Goal: Transaction & Acquisition: Purchase product/service

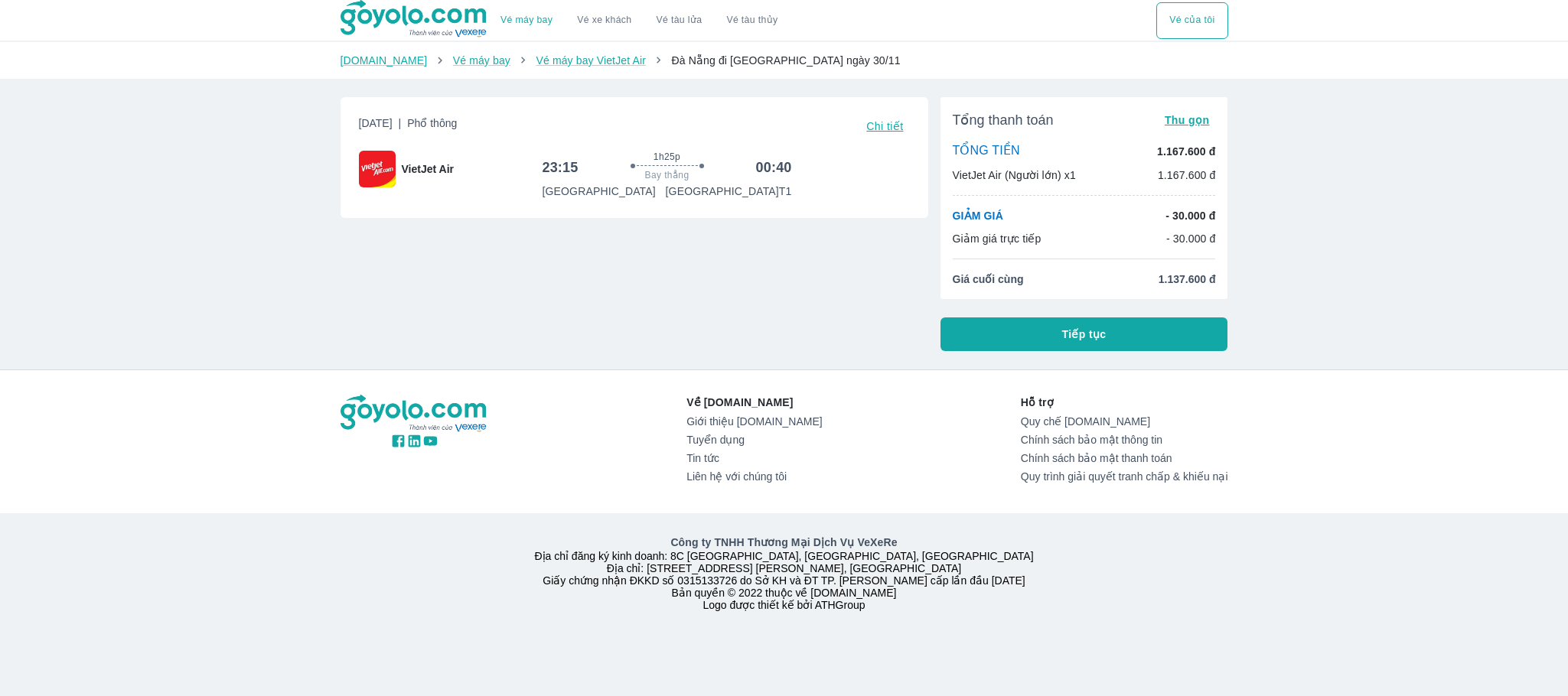
click at [1082, 333] on span "Tiếp tục" at bounding box center [1084, 334] width 44 height 15
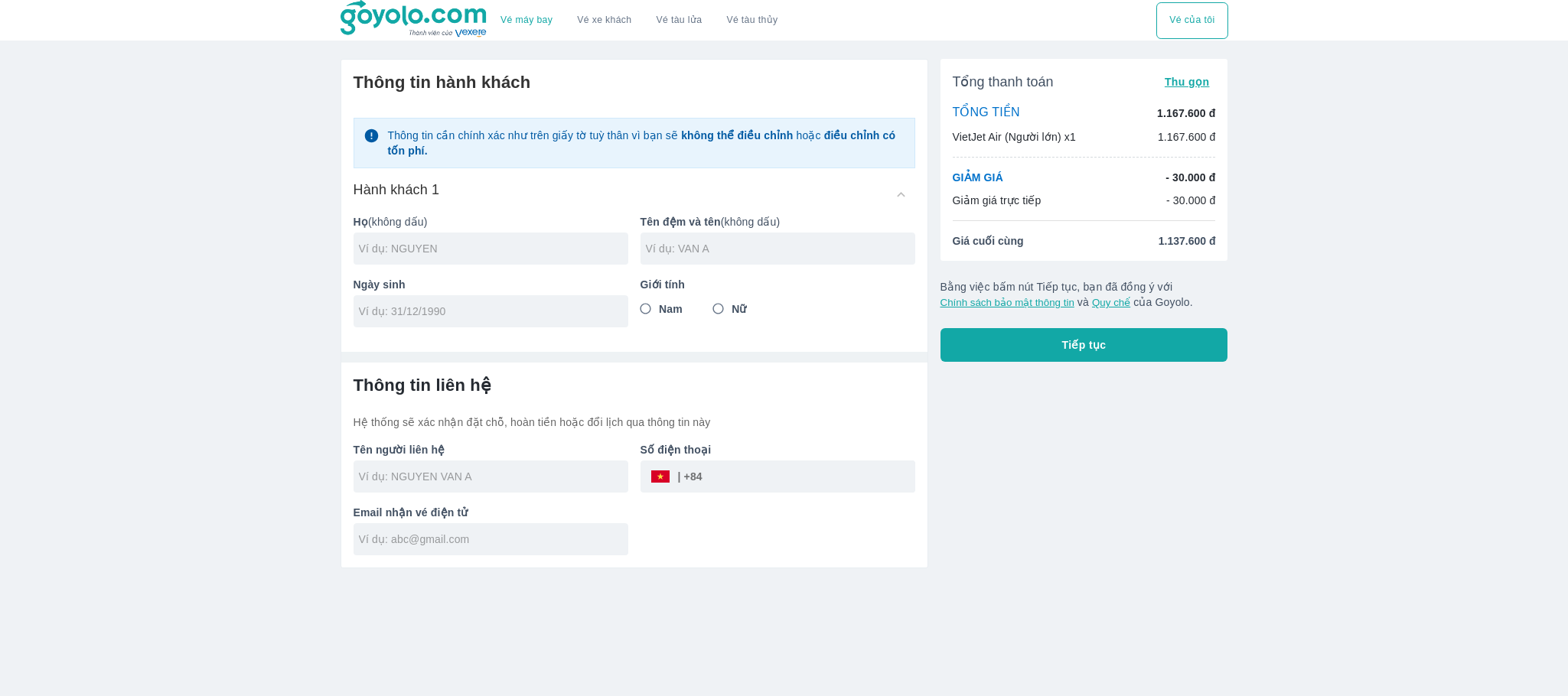
click at [435, 239] on div at bounding box center [491, 249] width 275 height 32
click at [721, 313] on div "Giới tính Nam Nữ" at bounding box center [771, 296] width 286 height 63
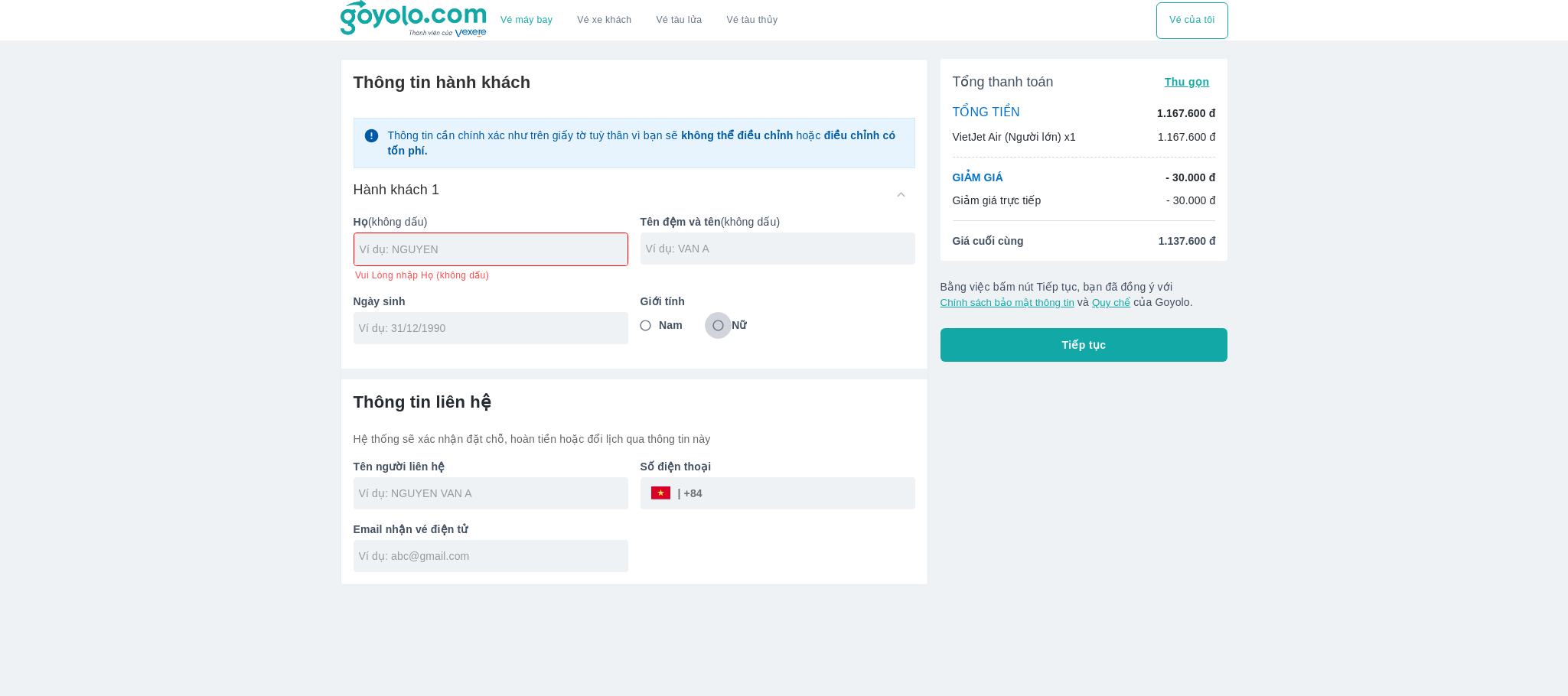
click at [727, 324] on input "Nữ" at bounding box center [718, 326] width 28 height 28
radio input "true"
click at [546, 251] on input "text" at bounding box center [493, 249] width 268 height 15
click at [546, 251] on input "DINH" at bounding box center [493, 249] width 268 height 15
type input "D"
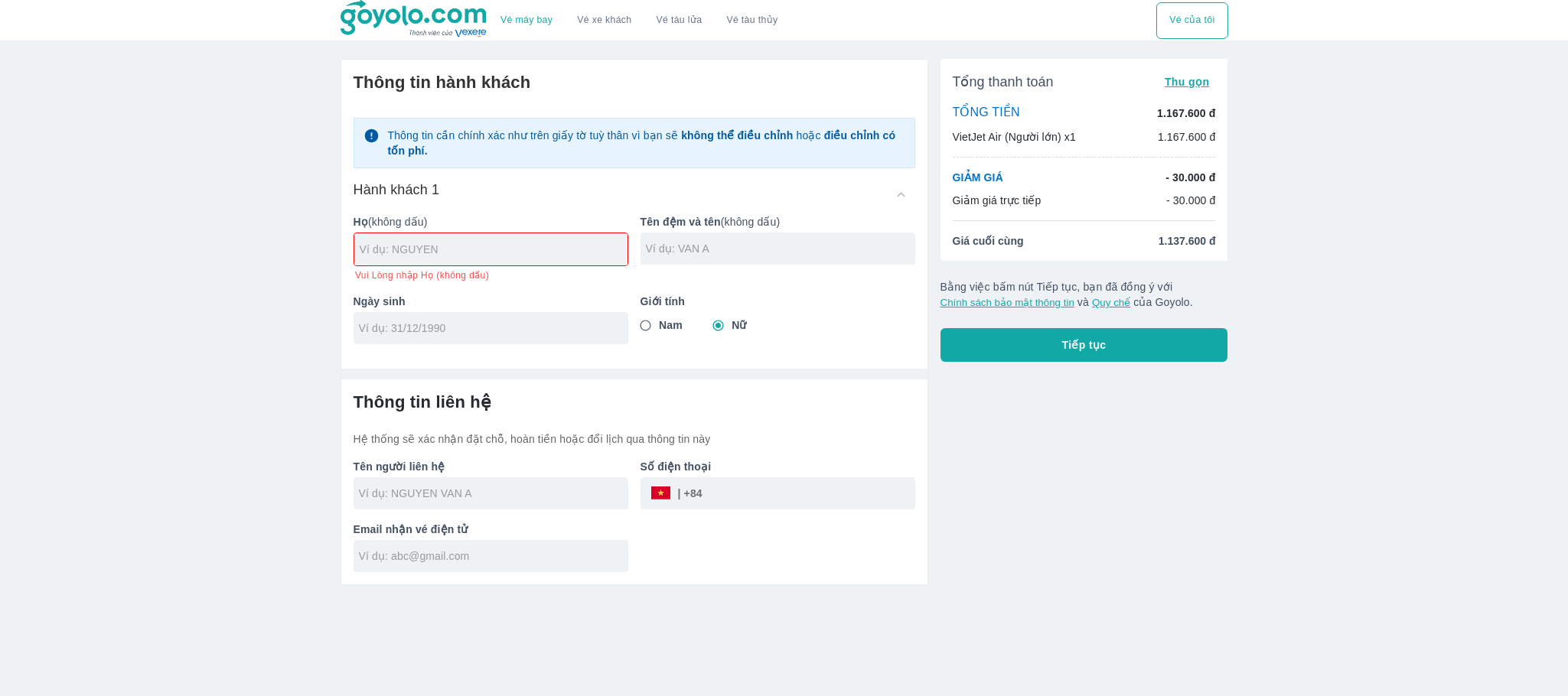
type input "S"
type input "DINH"
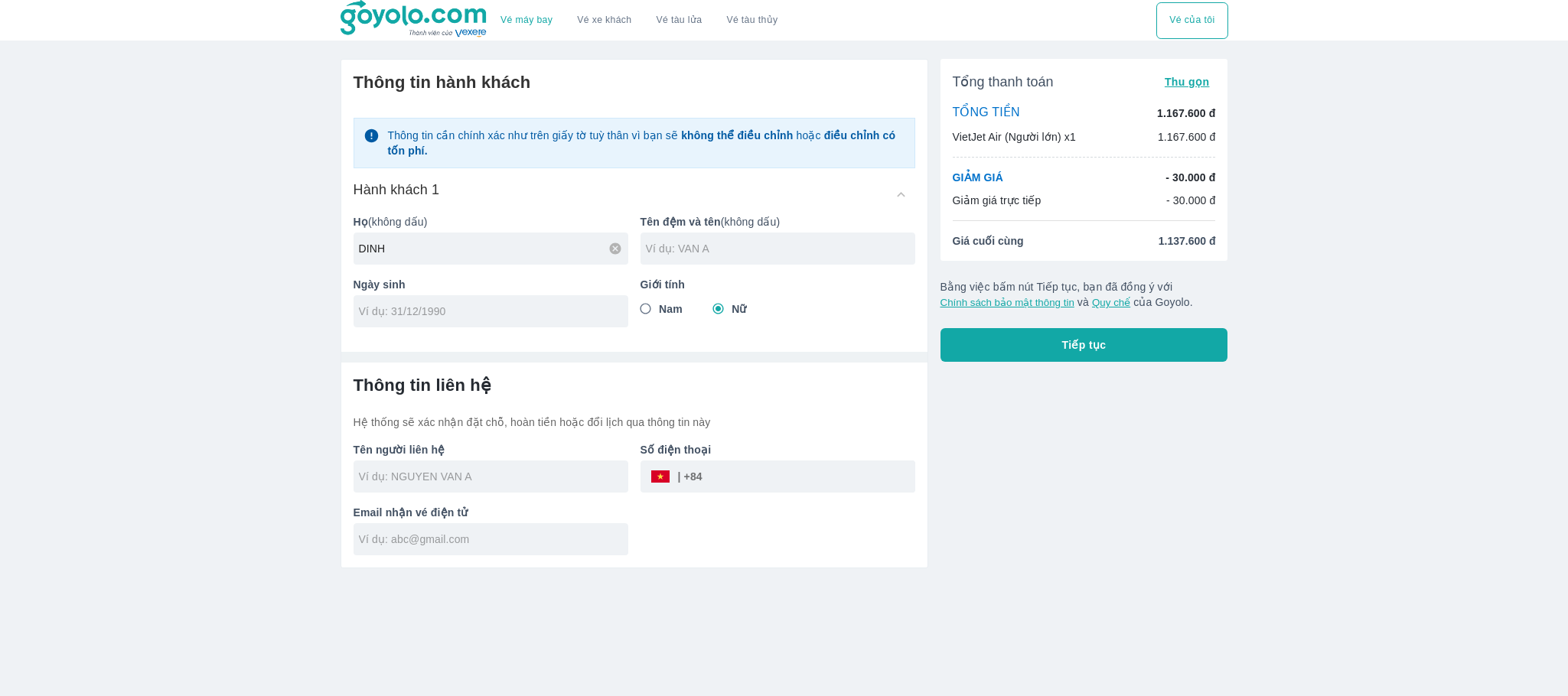
click at [802, 260] on div at bounding box center [778, 249] width 275 height 32
type input "[PERSON_NAME]"
click at [522, 310] on input "tel" at bounding box center [486, 311] width 254 height 15
type input "[DATE]"
click at [475, 488] on div at bounding box center [491, 477] width 275 height 32
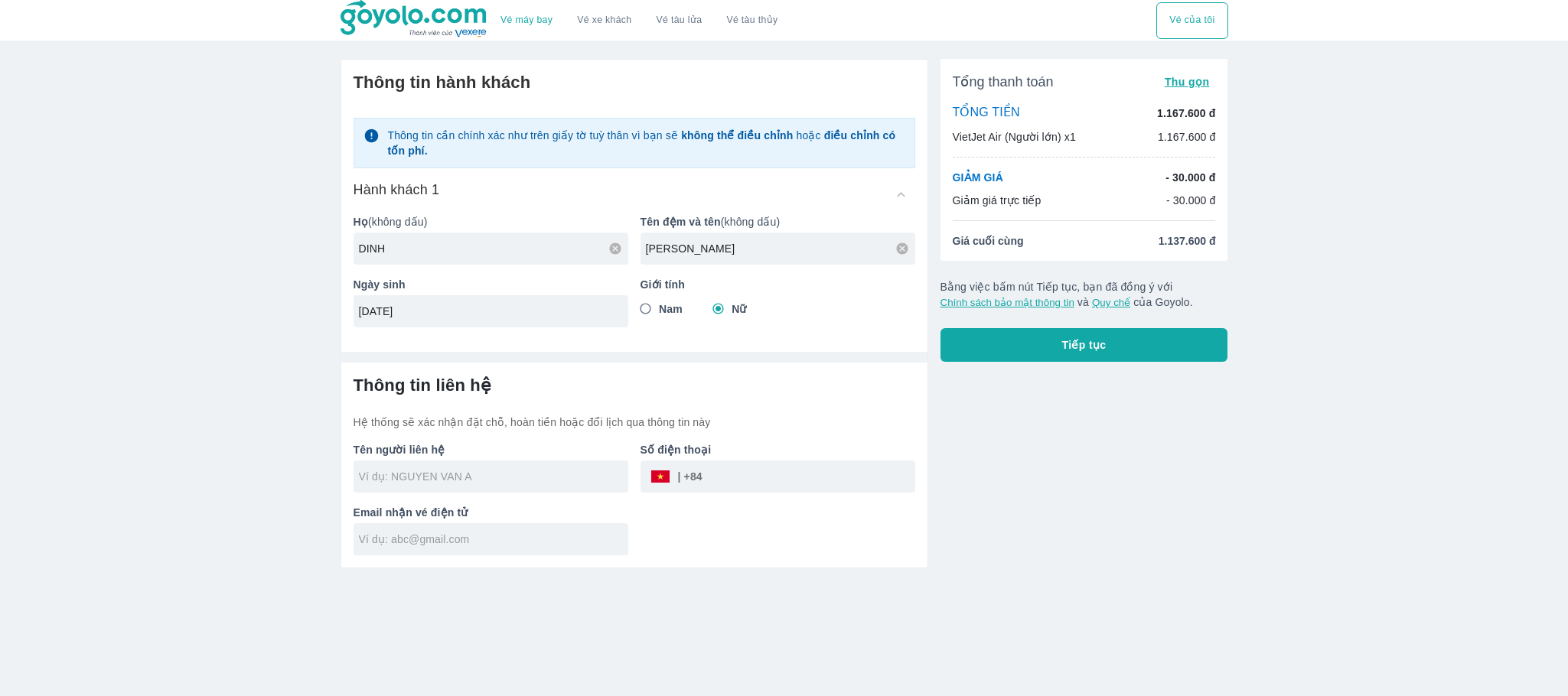
type input "[PERSON_NAME]"
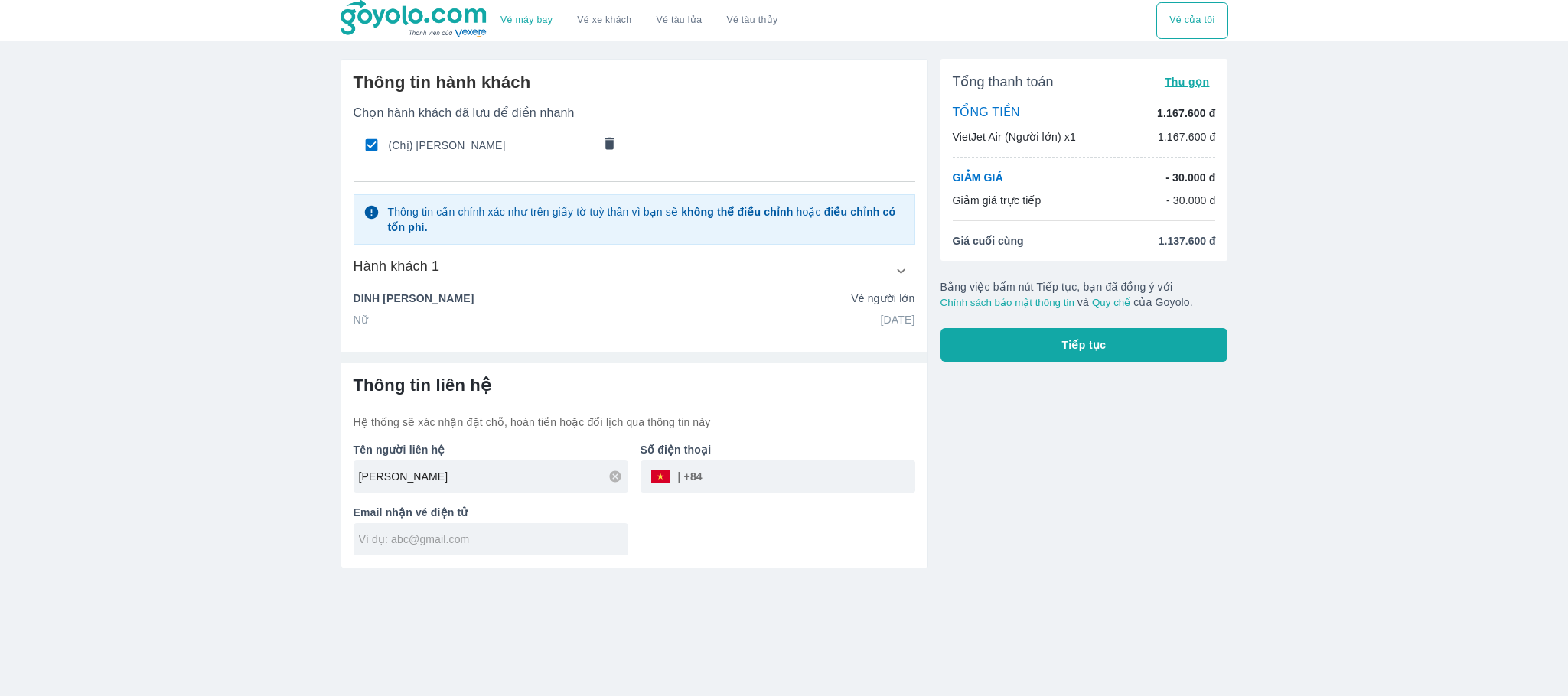
click at [735, 476] on input "tel" at bounding box center [808, 476] width 213 height 37
type input "0903362481"
click at [588, 535] on input "text" at bounding box center [494, 539] width 269 height 15
type input "[EMAIL_ADDRESS][DOMAIN_NAME]"
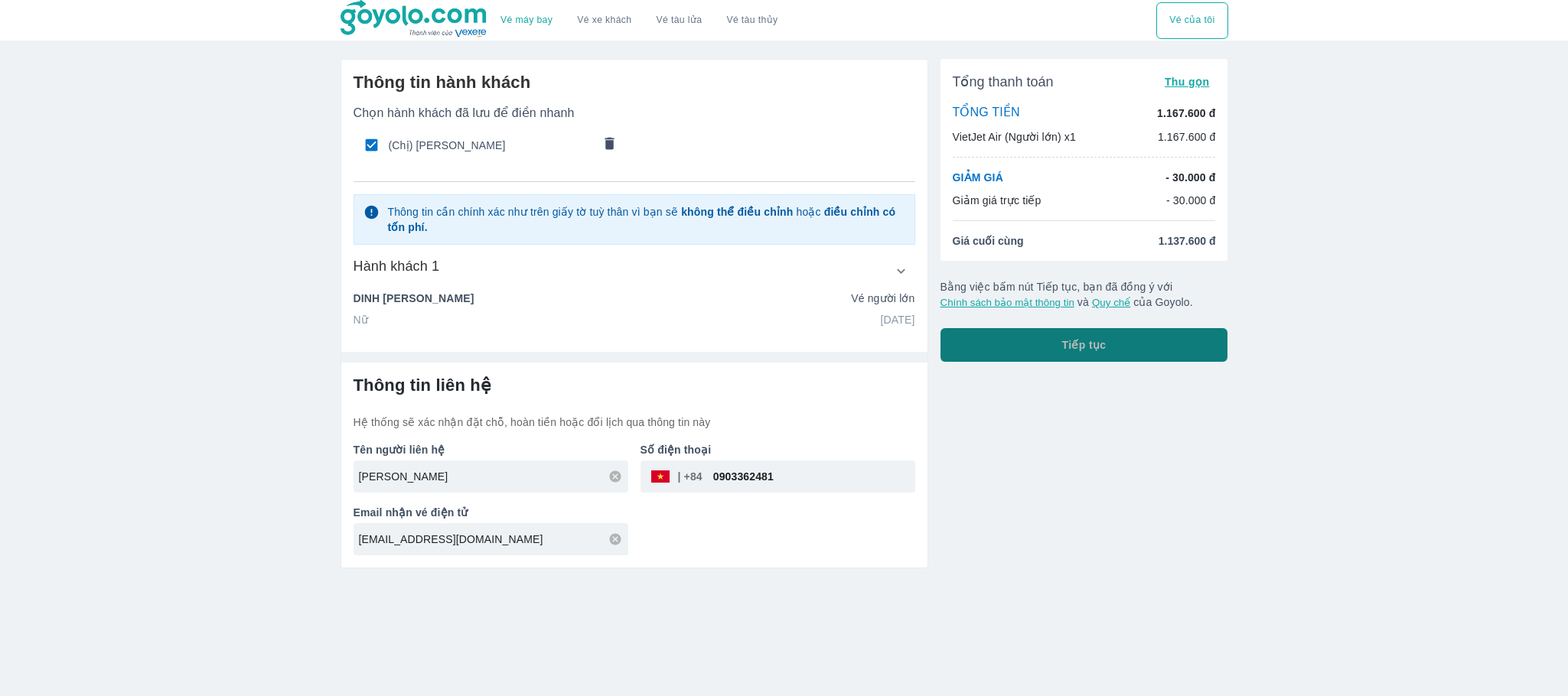
click at [1070, 348] on span "Tiếp tục" at bounding box center [1084, 345] width 44 height 15
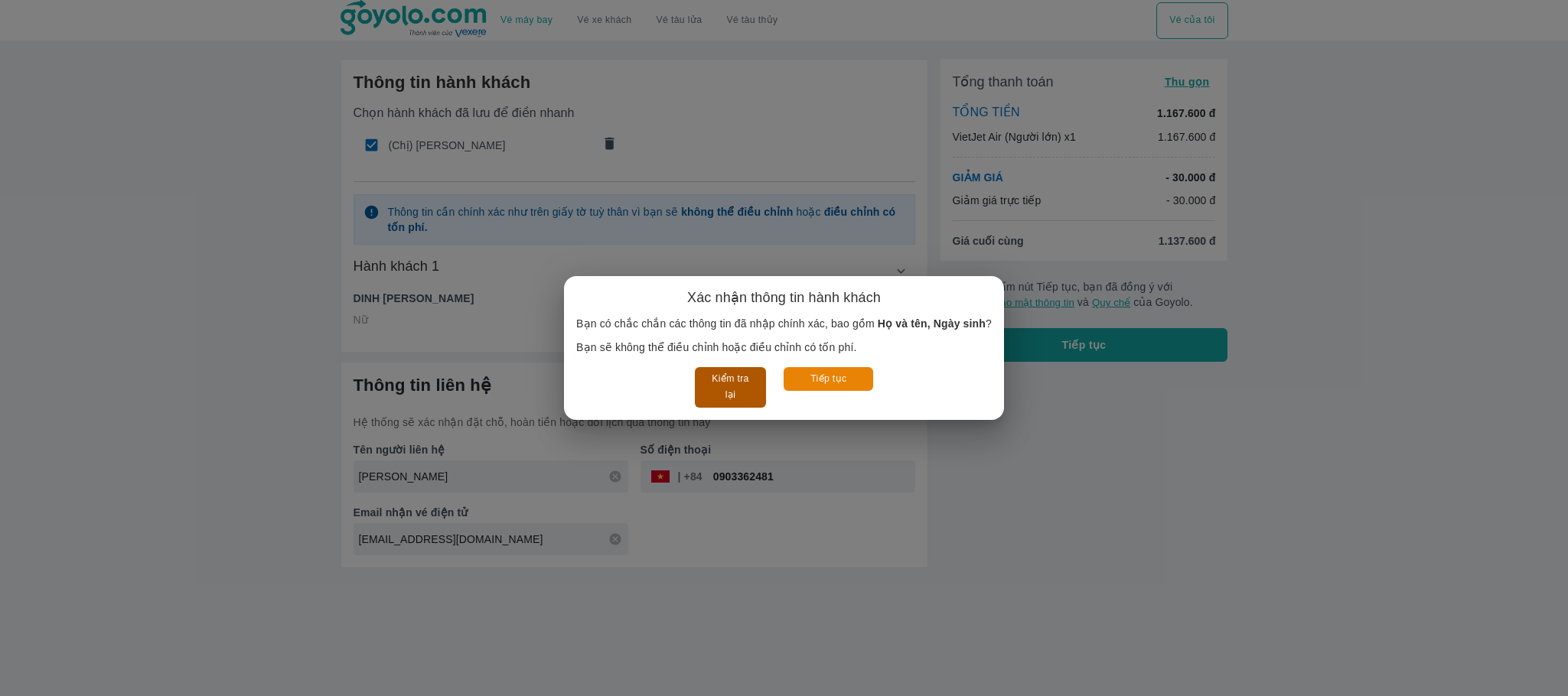
click at [707, 385] on button "Kiểm tra lại" at bounding box center [730, 387] width 71 height 40
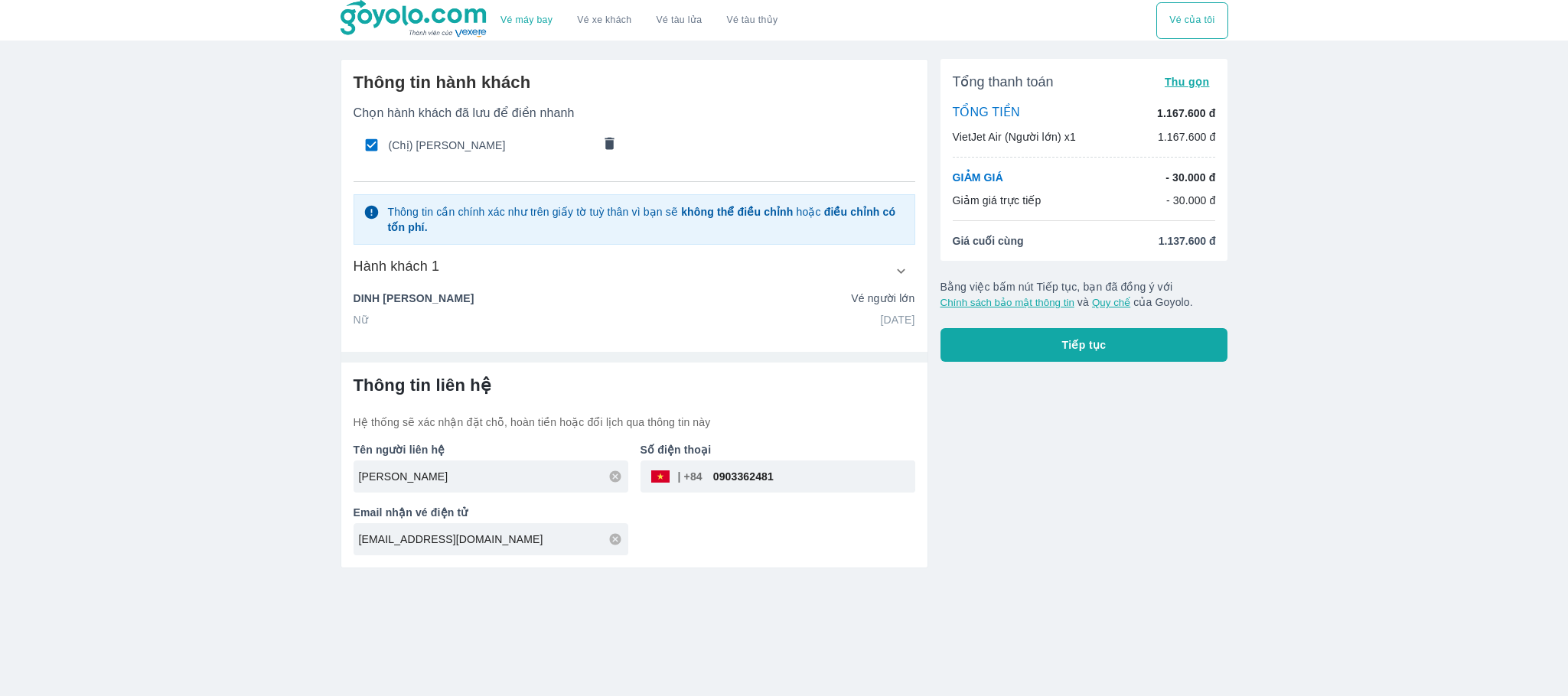
click at [1058, 335] on button "Tiếp tục" at bounding box center [1084, 344] width 287 height 33
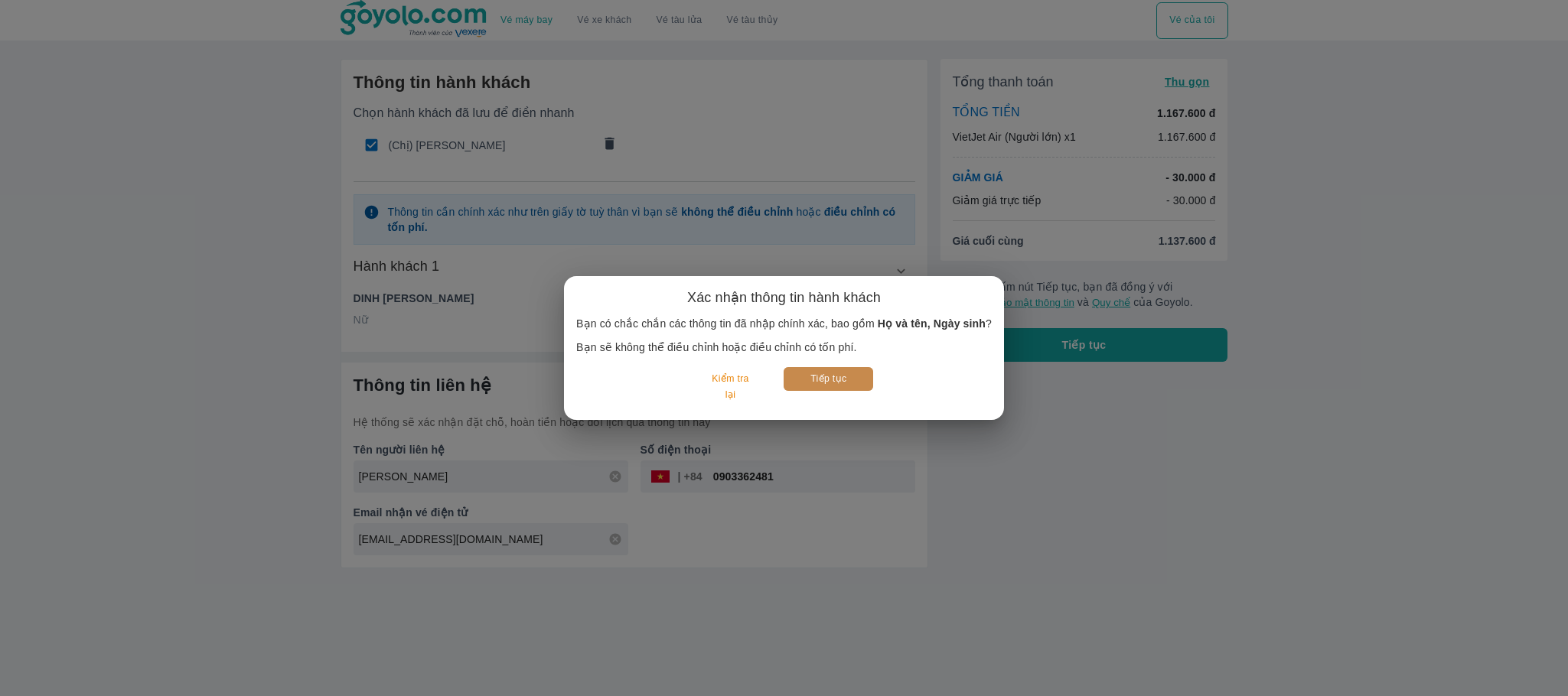
click at [819, 380] on button "Tiếp tục" at bounding box center [828, 379] width 90 height 23
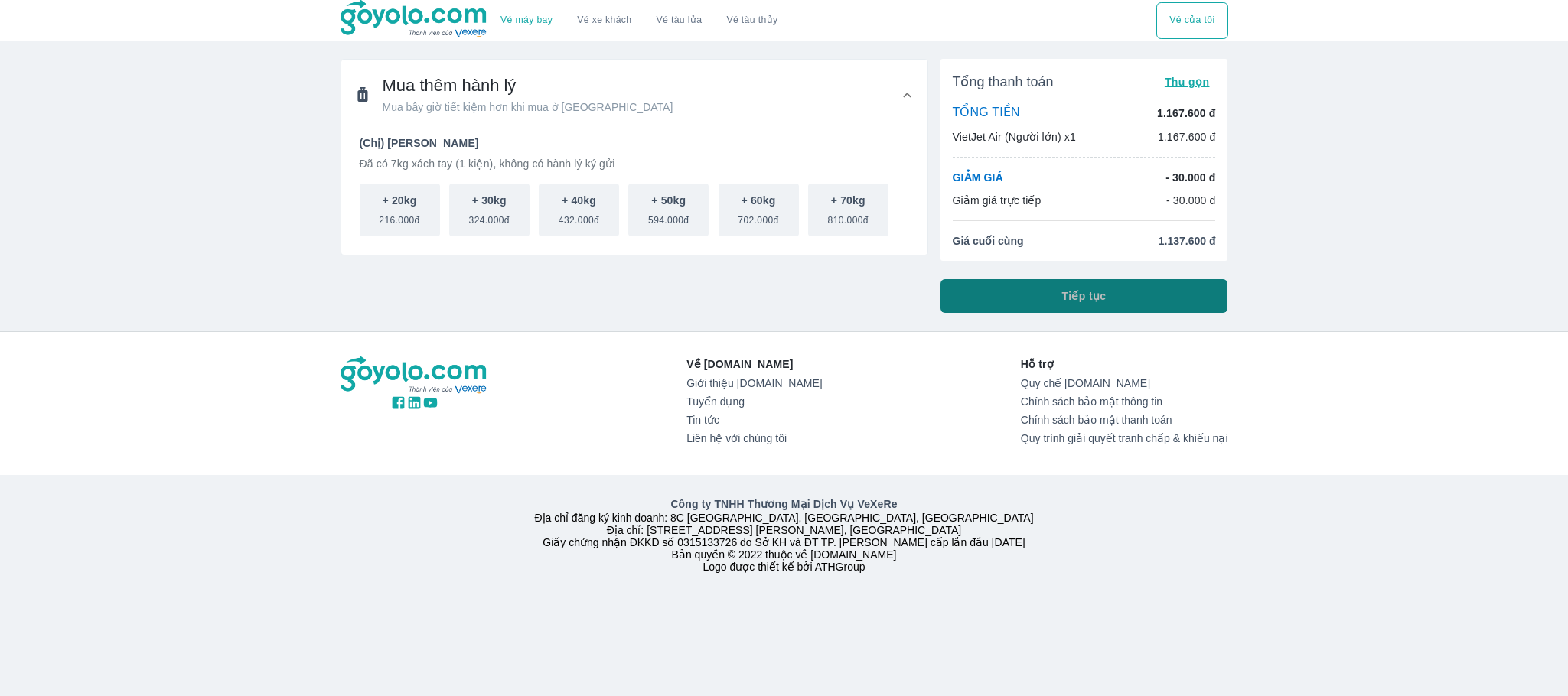
click at [1070, 290] on span "Tiếp tục" at bounding box center [1084, 295] width 44 height 15
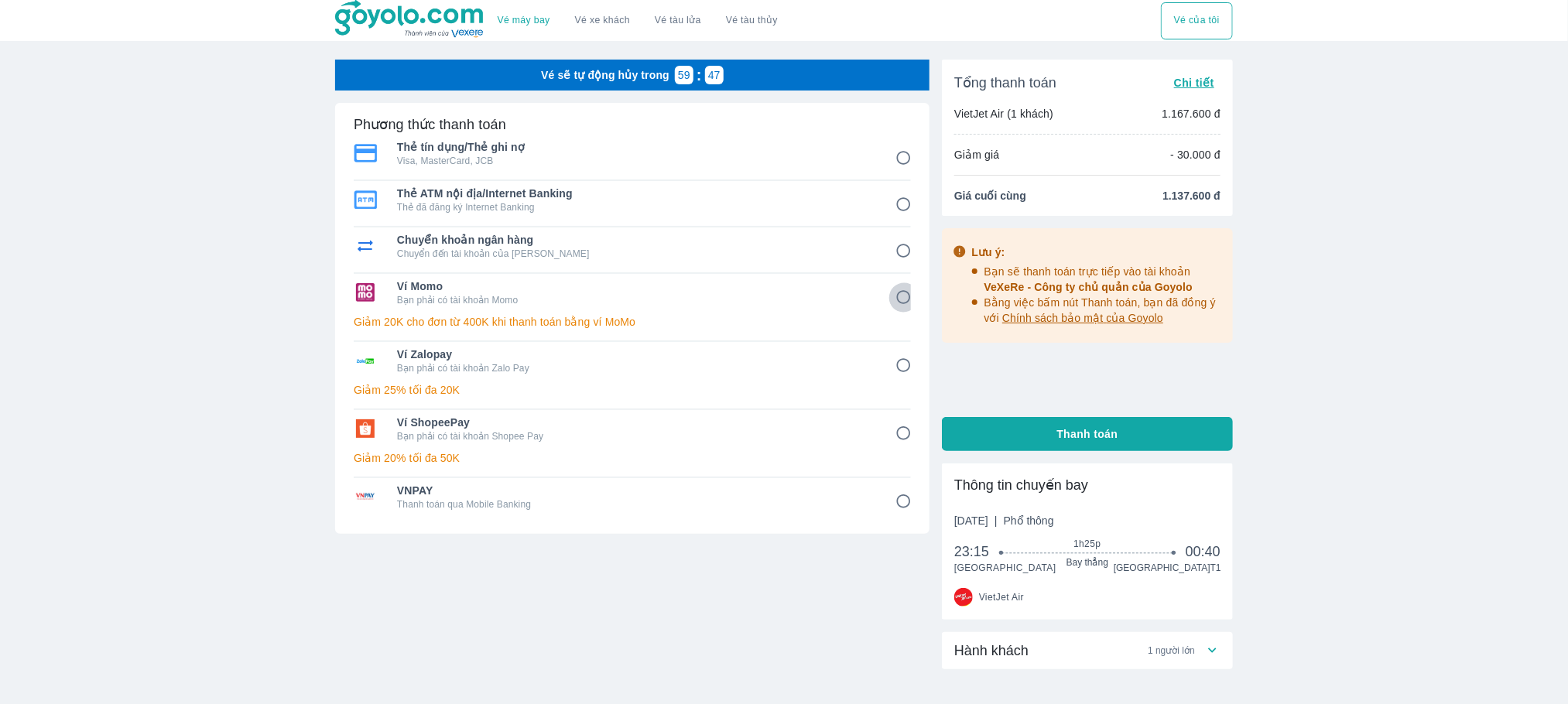
click at [903, 291] on input "4" at bounding box center [903, 297] width 30 height 30
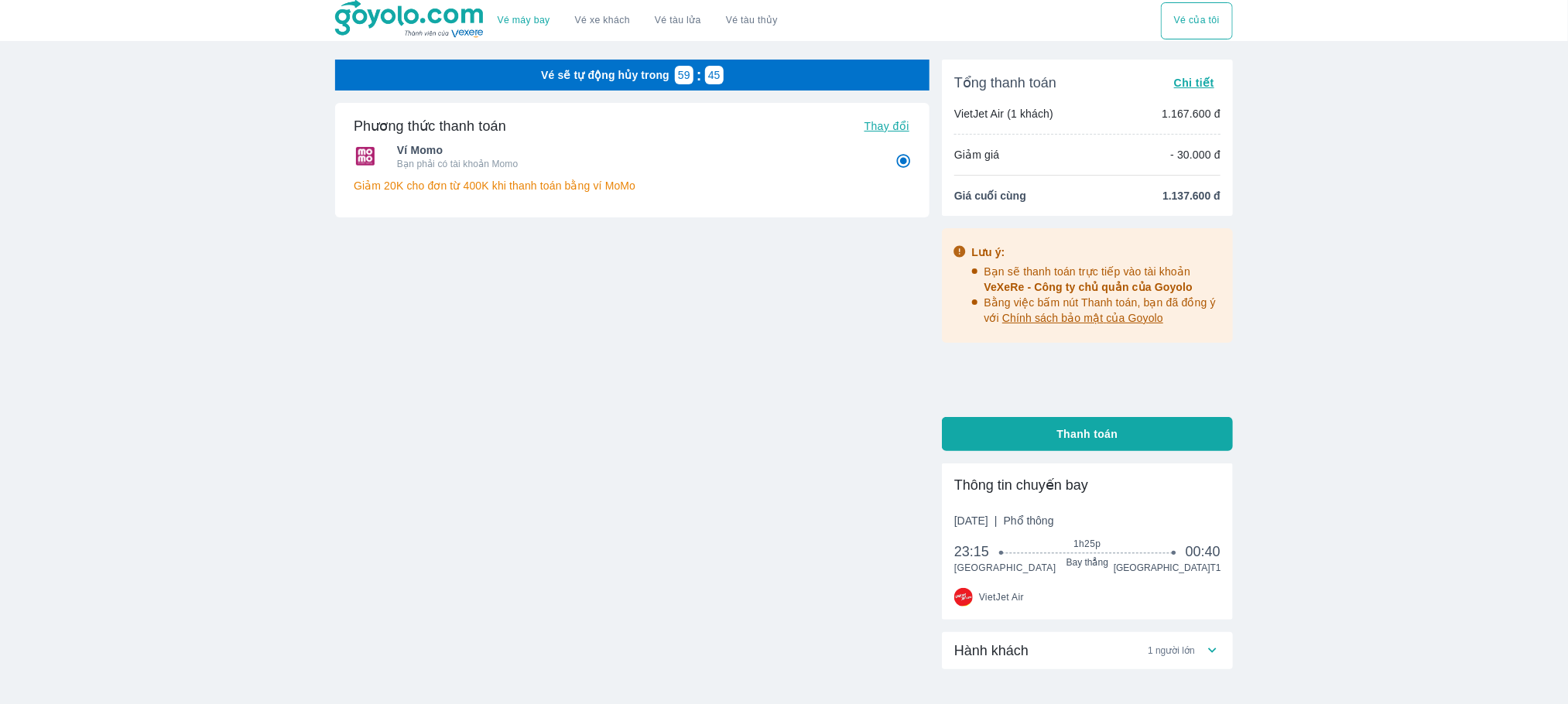
click at [894, 115] on button "Thay đổi" at bounding box center [887, 126] width 57 height 22
radio input "true"
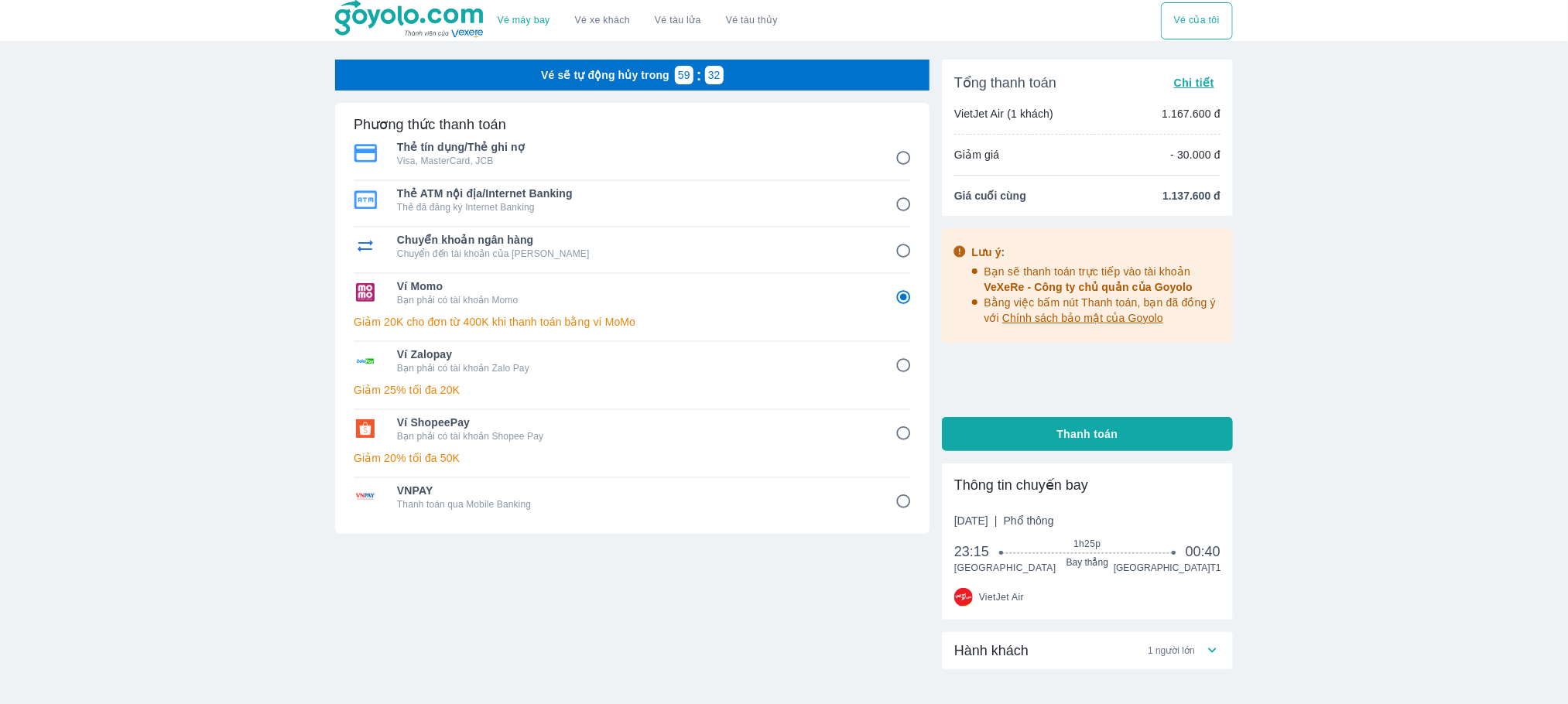
click at [908, 164] on input "1" at bounding box center [903, 158] width 30 height 30
radio input "false"
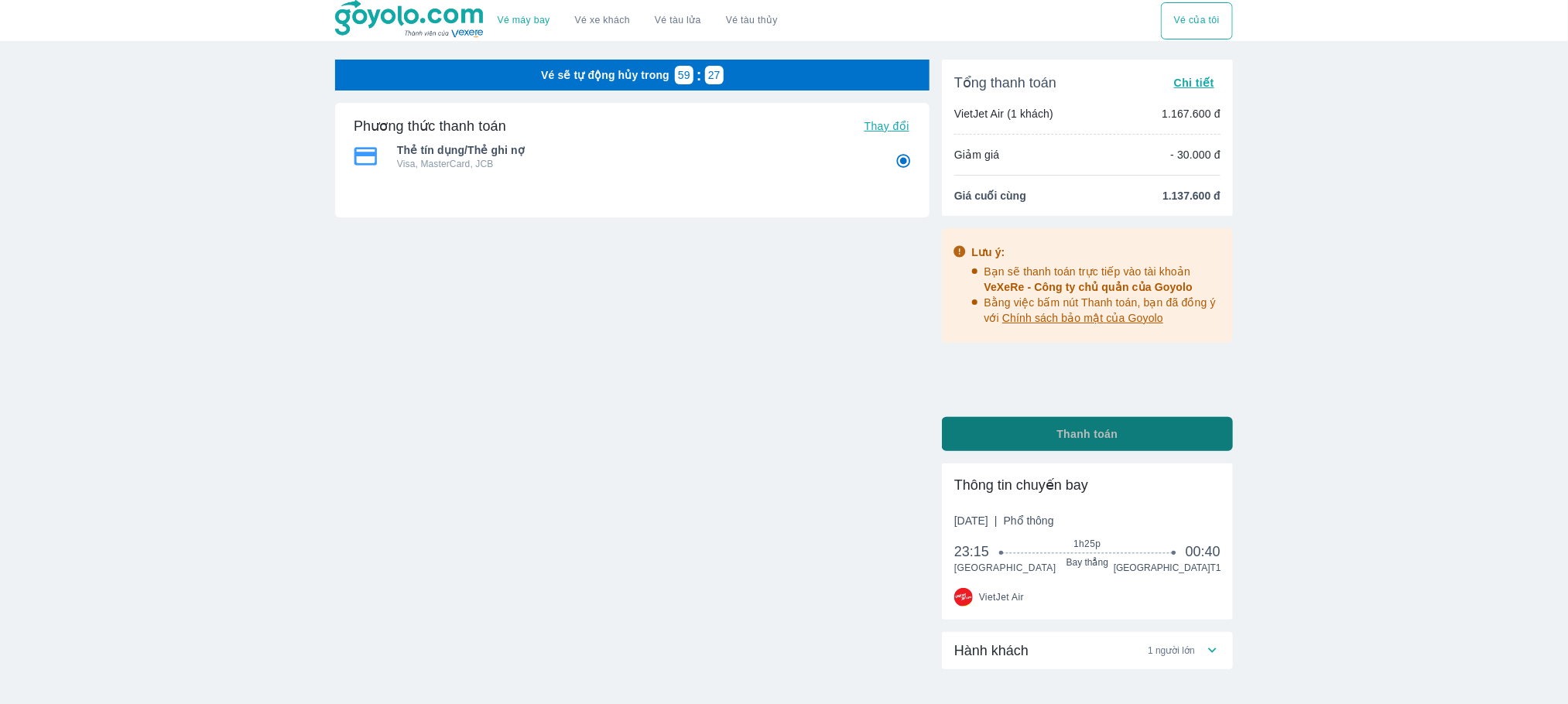
click at [967, 430] on button "Thanh toán" at bounding box center [1087, 433] width 291 height 34
radio input "true"
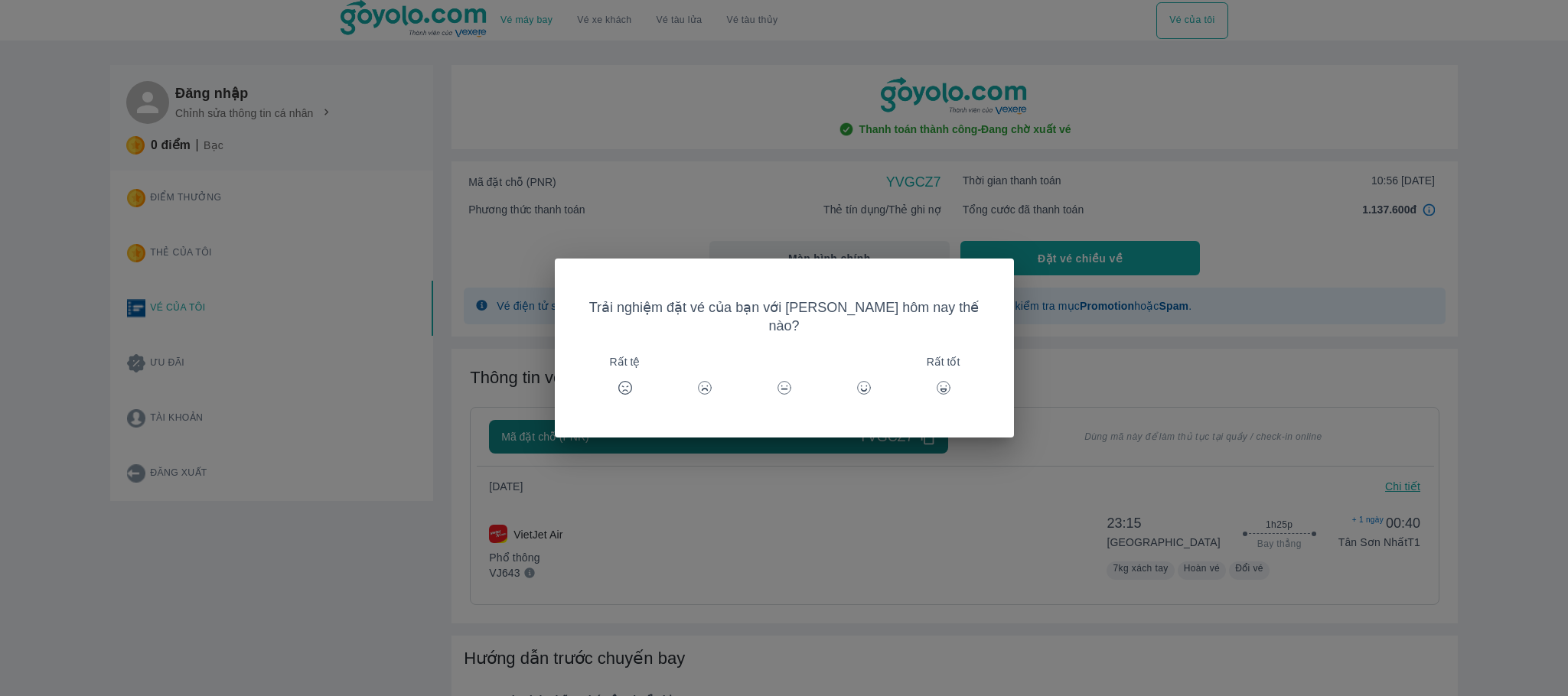
click at [965, 173] on div "Trải nghiệm đặt vé của bạn với [PERSON_NAME] hôm nay thế nào? Rất tệ Rất tốt" at bounding box center [784, 348] width 1568 height 696
